Goal: Go to known website: Access a specific website the user already knows

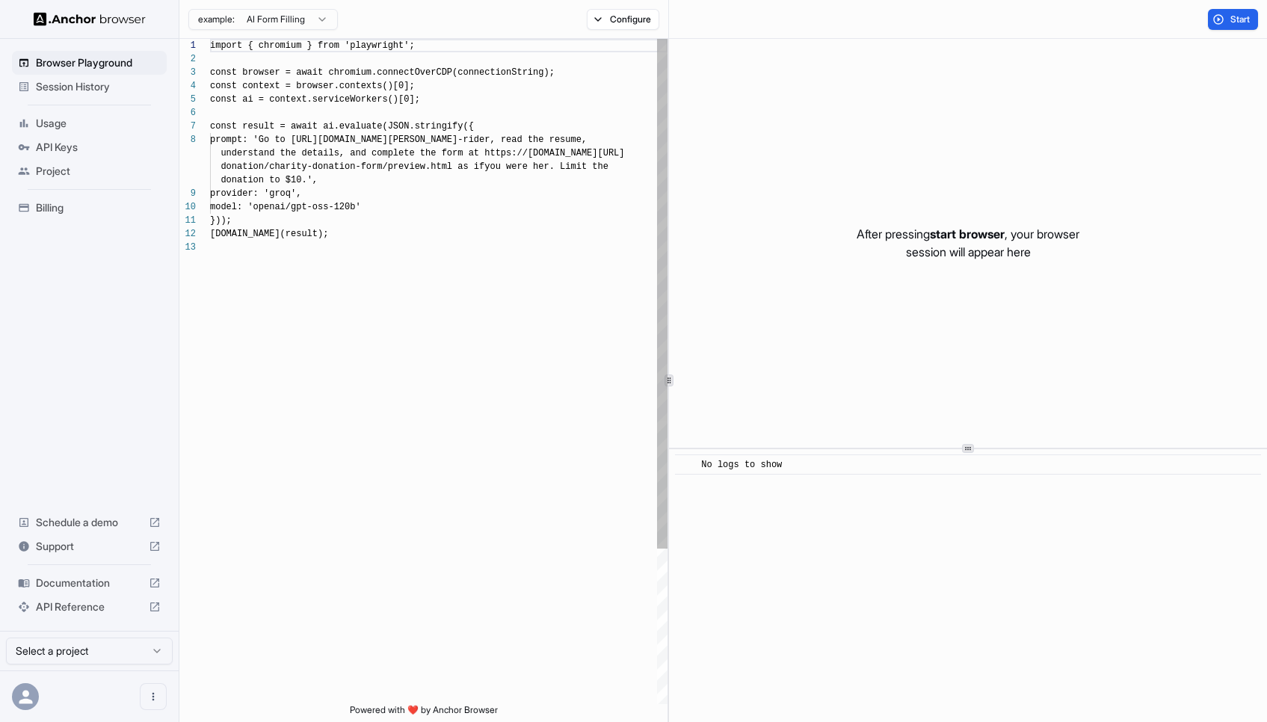
scroll to position [94, 0]
